Goal: Task Accomplishment & Management: Use online tool/utility

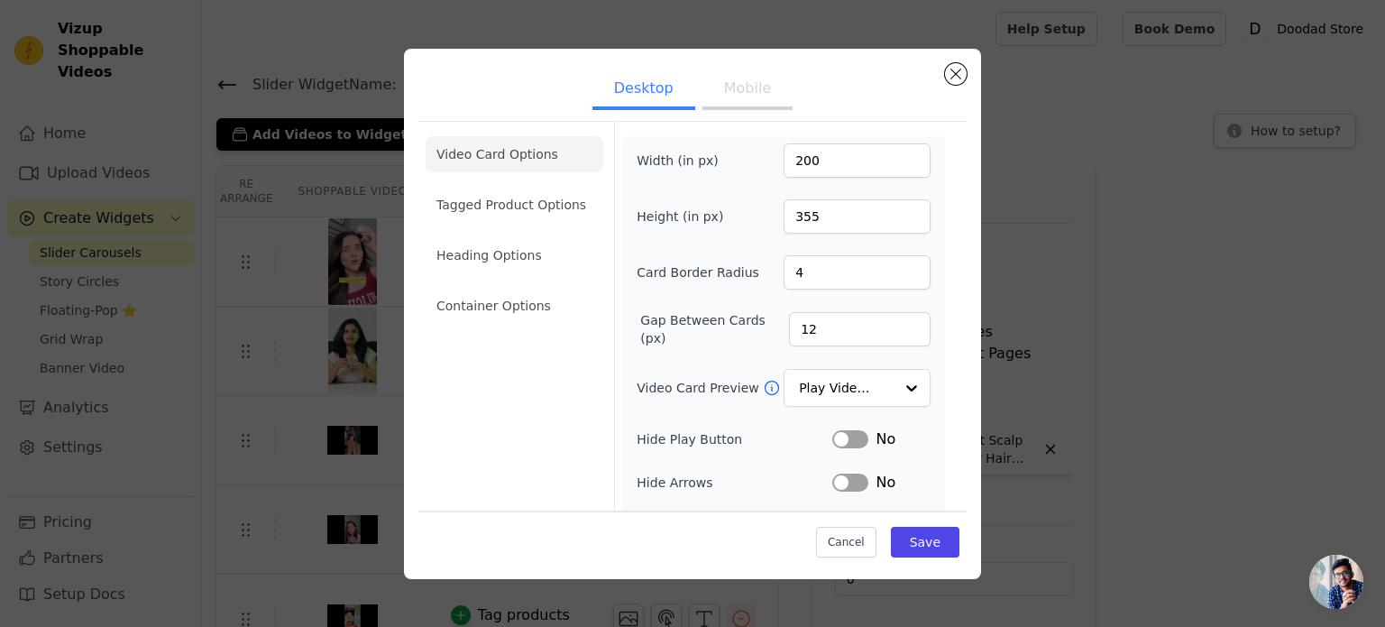
click at [537, 280] on ul "Video Card Options Tagged Product Options Heading Options Container Options" at bounding box center [515, 230] width 178 height 202
click at [537, 271] on li "Heading Options" at bounding box center [515, 255] width 178 height 36
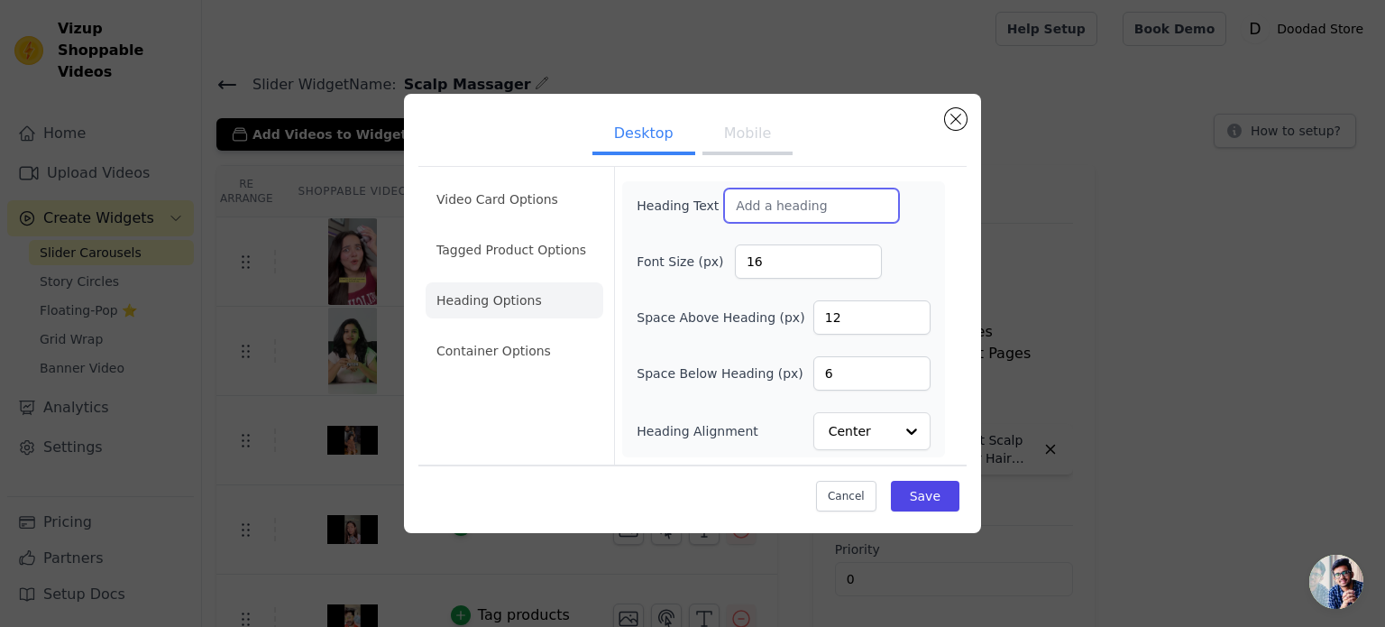
click at [743, 206] on input "Heading Text" at bounding box center [811, 205] width 175 height 34
click at [951, 122] on button "Close modal" at bounding box center [956, 119] width 22 height 22
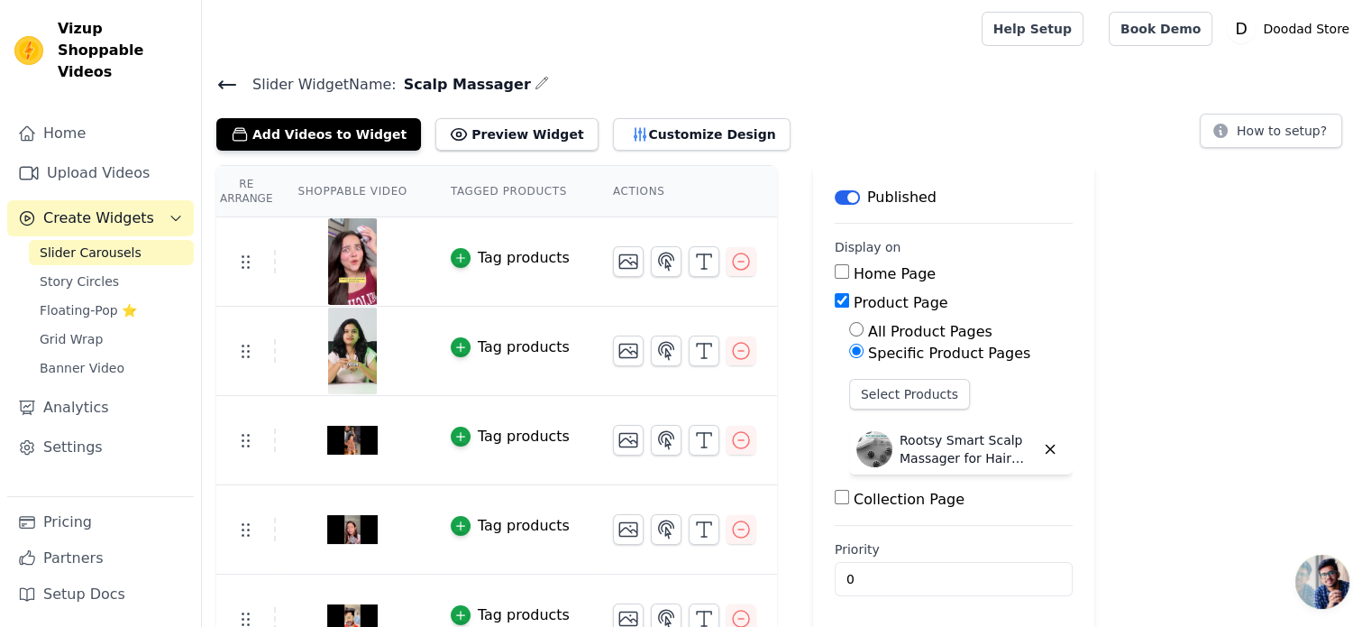
click at [122, 243] on span "Slider Carousels" at bounding box center [91, 252] width 102 height 18
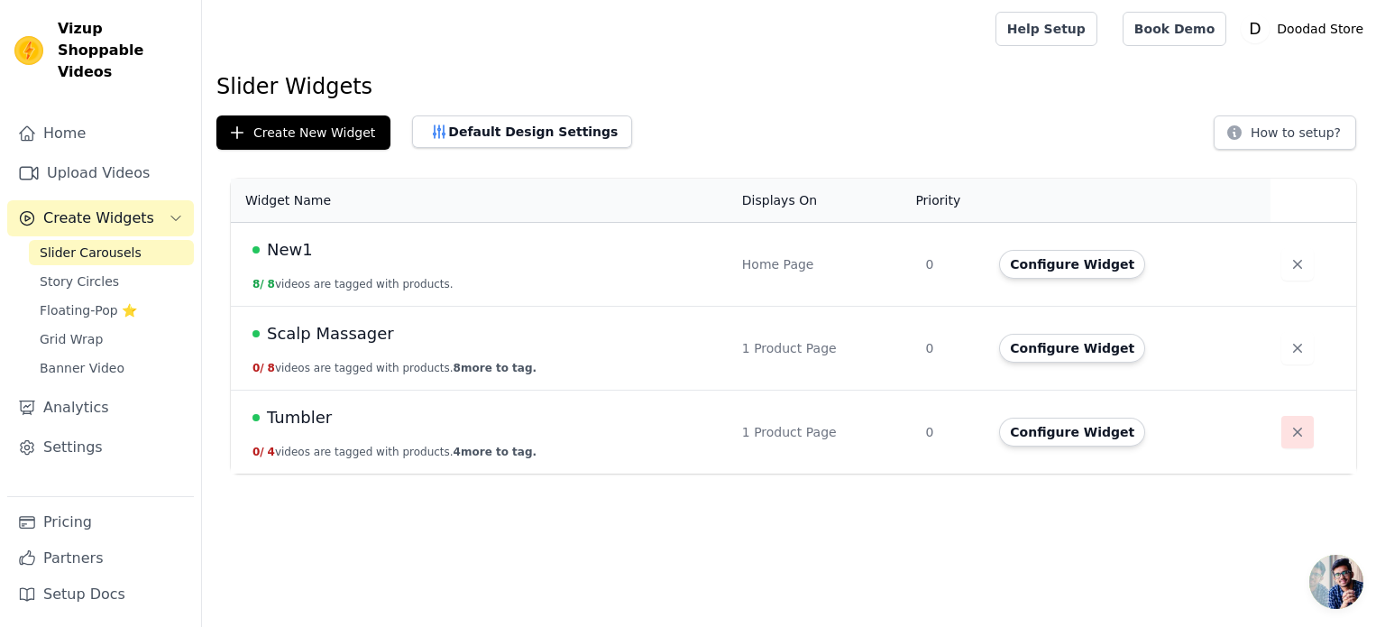
click at [1292, 430] on icon "button" at bounding box center [1298, 432] width 18 height 18
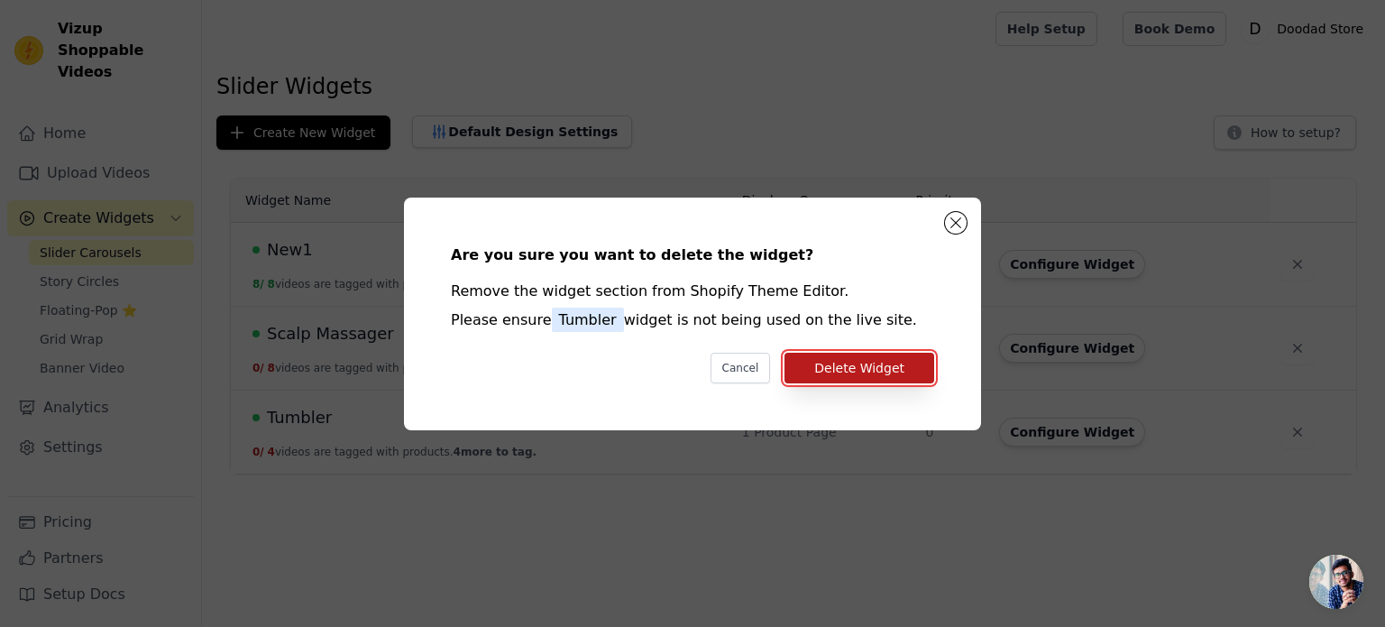
click at [876, 367] on button "Delete Widget" at bounding box center [859, 368] width 150 height 31
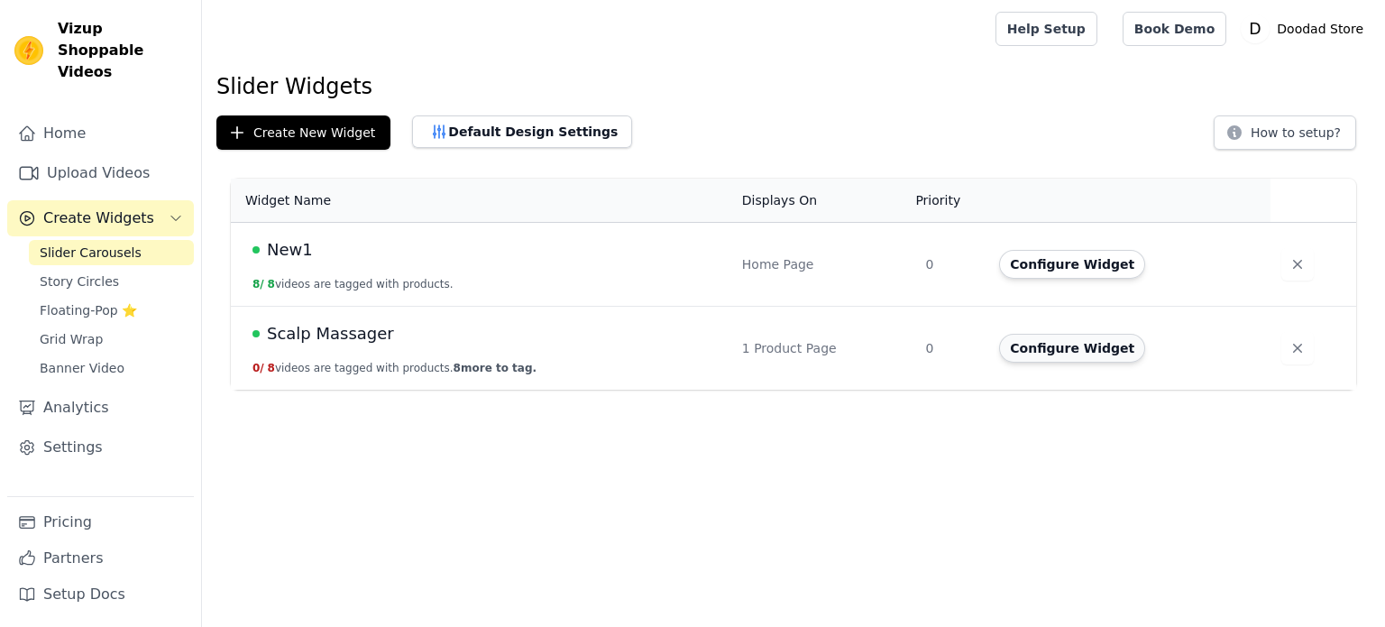
click at [1078, 342] on button "Configure Widget" at bounding box center [1072, 348] width 146 height 29
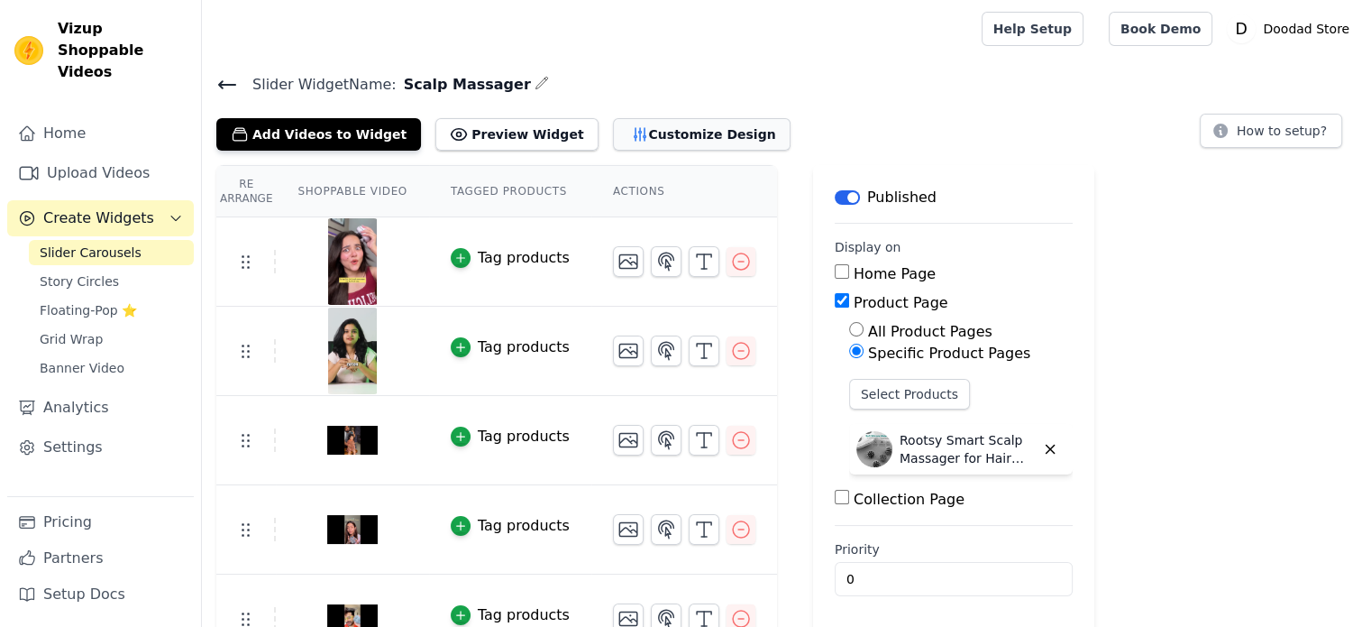
click at [622, 140] on button "Customize Design" at bounding box center [702, 134] width 178 height 32
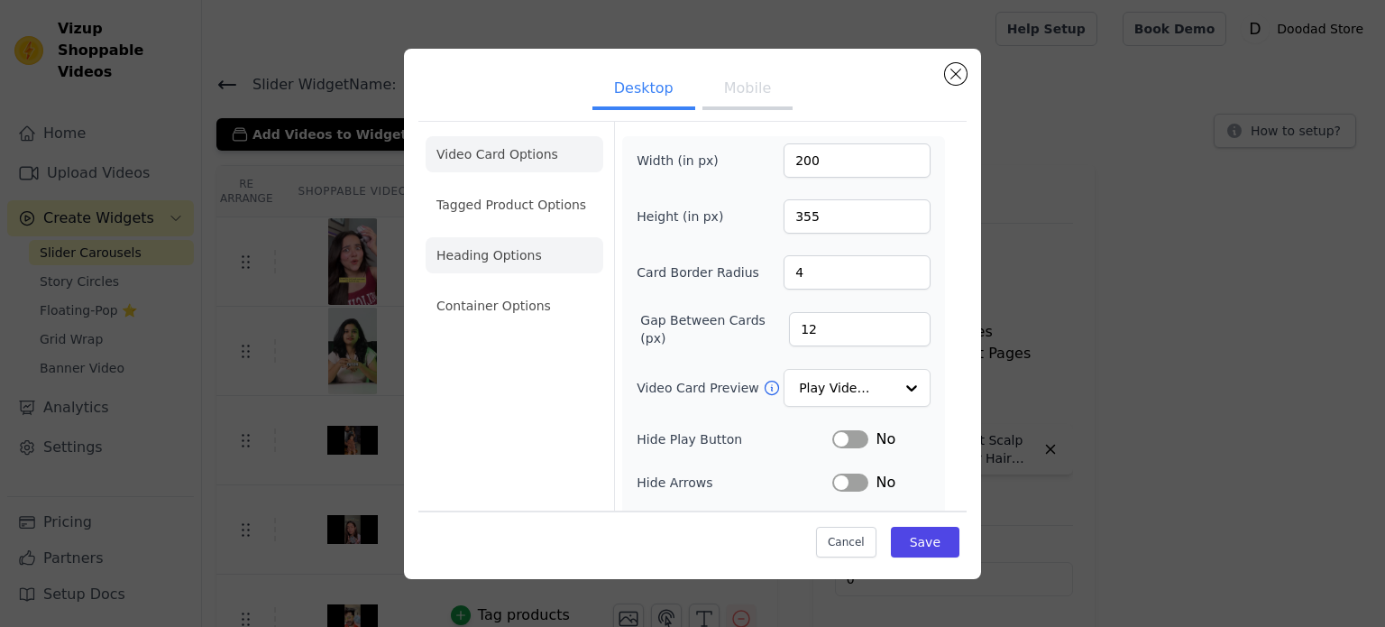
click at [509, 270] on li "Heading Options" at bounding box center [515, 255] width 178 height 36
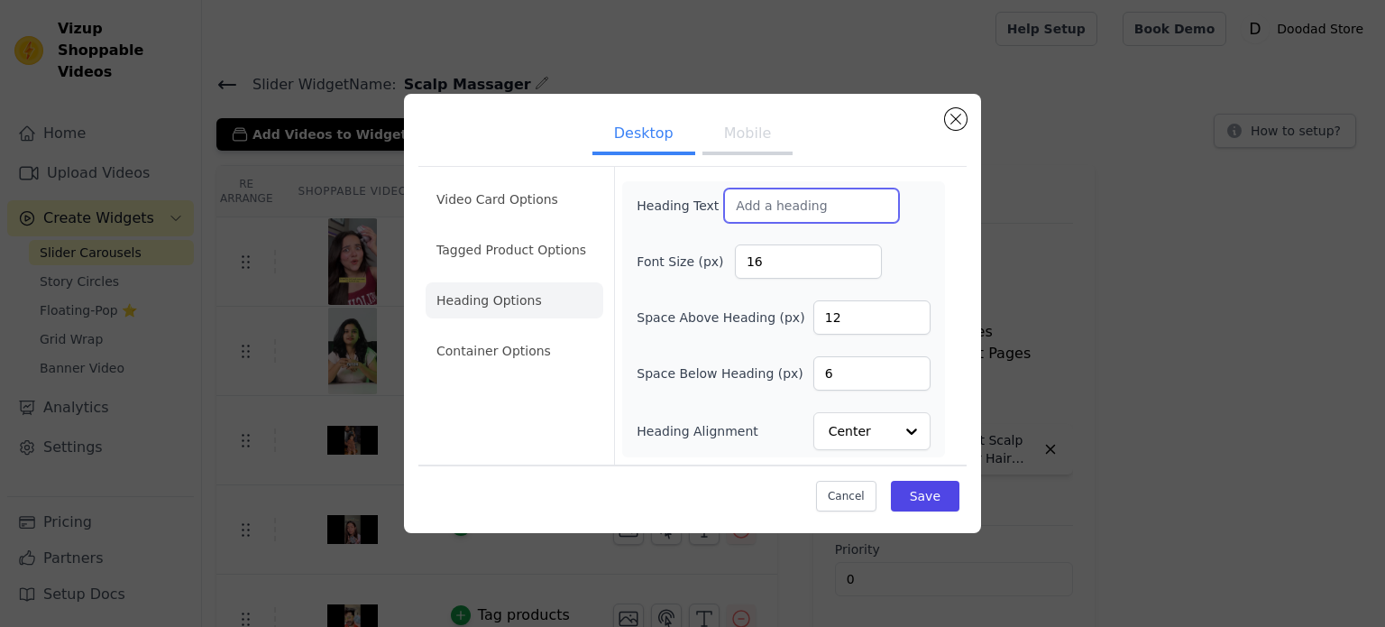
click at [819, 217] on input "Heading Text" at bounding box center [811, 205] width 175 height 34
click at [963, 126] on button "Close modal" at bounding box center [956, 119] width 22 height 22
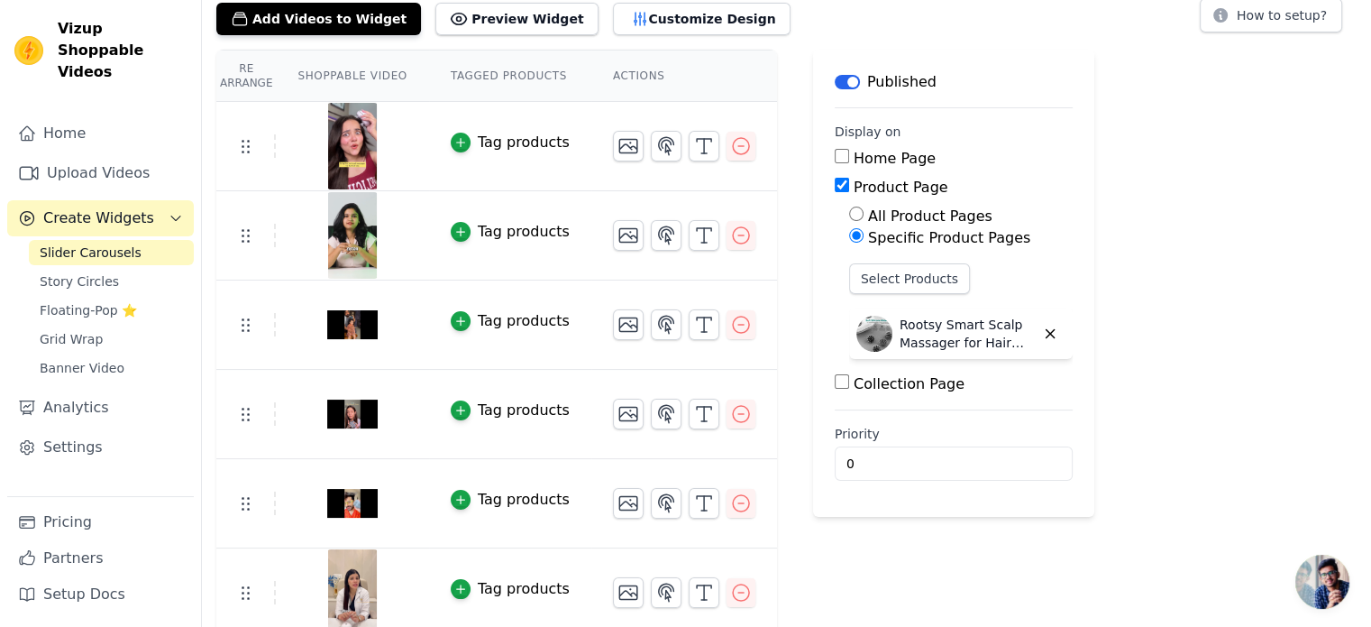
scroll to position [31, 0]
